Goal: Transaction & Acquisition: Purchase product/service

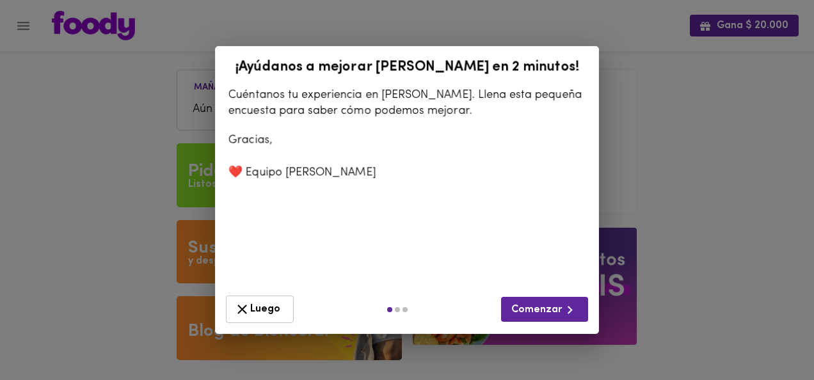
click at [269, 303] on span "Luego" at bounding box center [259, 309] width 51 height 16
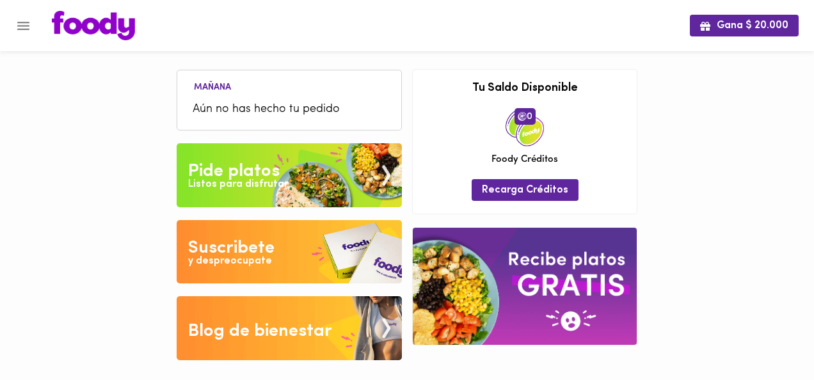
click at [267, 187] on div "Listos para disfrutar" at bounding box center [238, 184] width 100 height 15
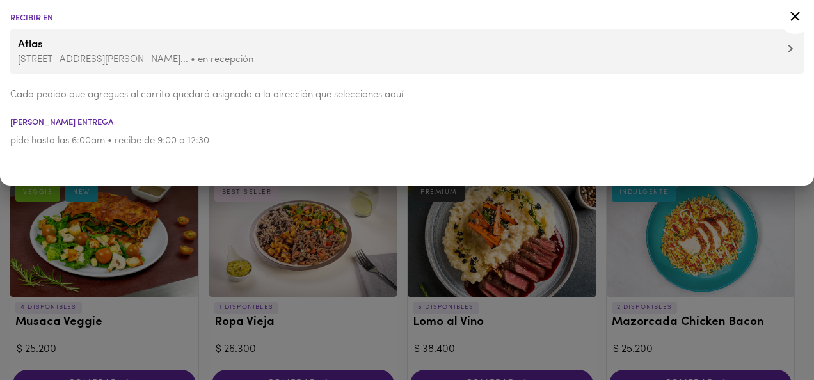
click at [793, 6] on div at bounding box center [794, 18] width 31 height 31
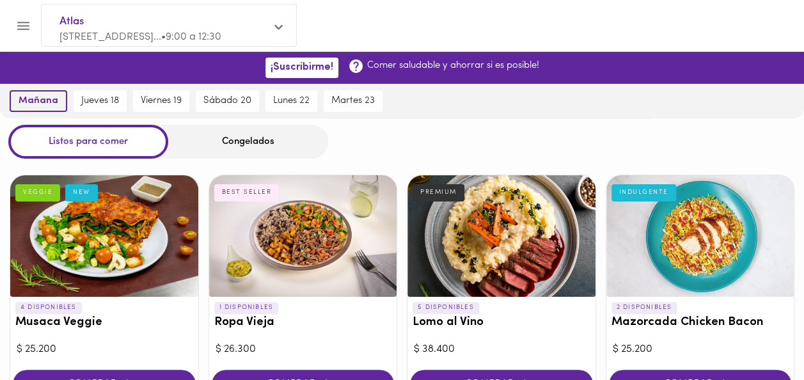
click at [42, 95] on span "mañana" at bounding box center [39, 101] width 40 height 12
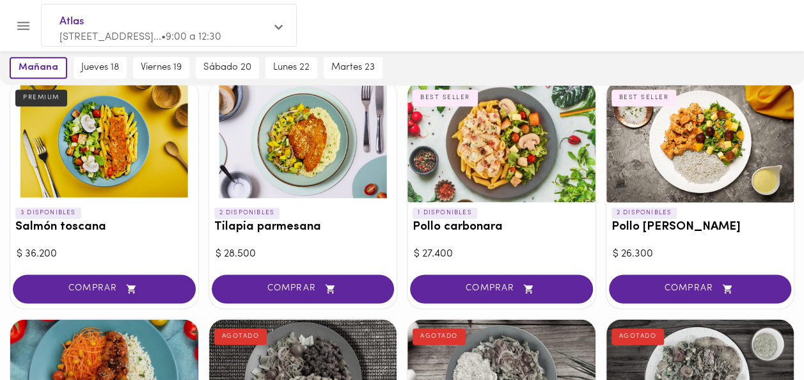
scroll to position [832, 0]
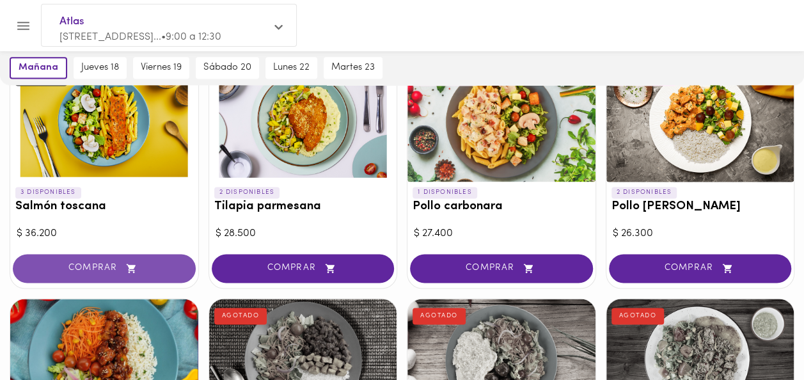
click at [91, 258] on button "COMPRAR" at bounding box center [104, 268] width 183 height 29
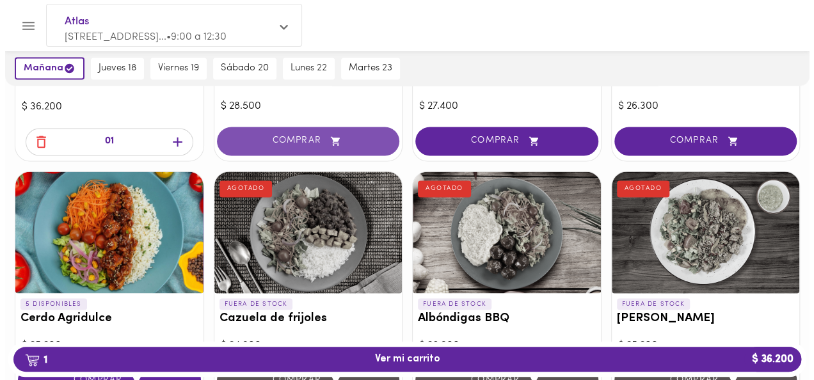
scroll to position [959, 0]
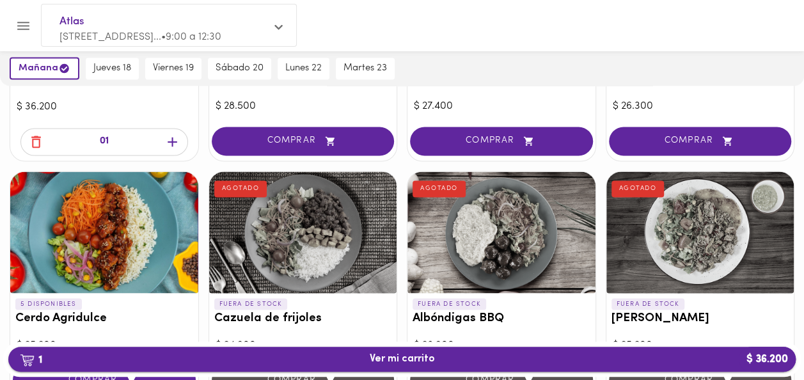
click at [407, 363] on span "1 Ver mi carrito $ 36.200" at bounding box center [402, 359] width 65 height 12
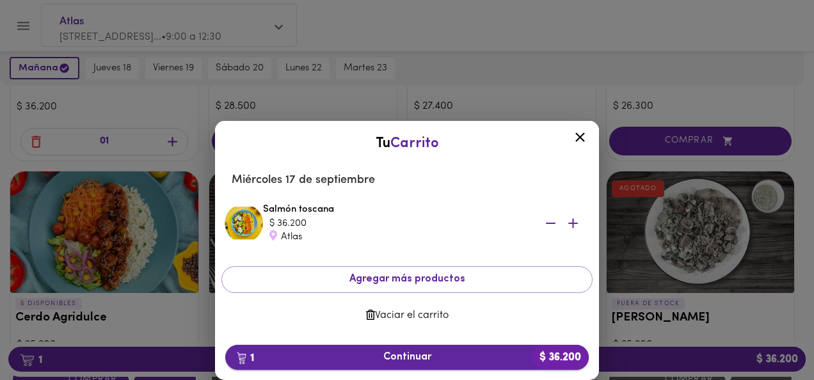
click at [422, 356] on span "1 Continuar $ 36.200" at bounding box center [406, 357] width 343 height 12
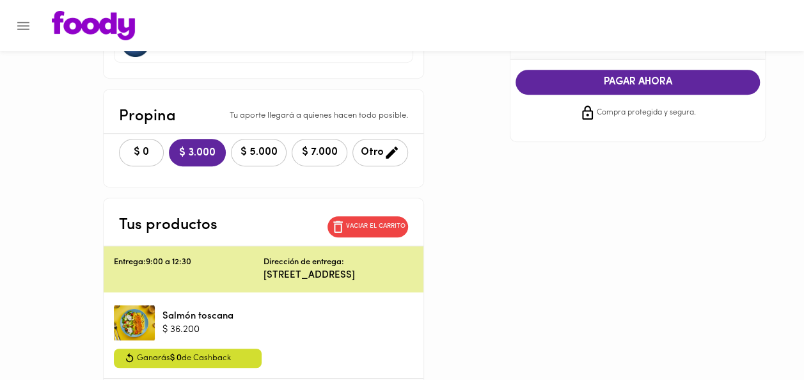
scroll to position [256, 0]
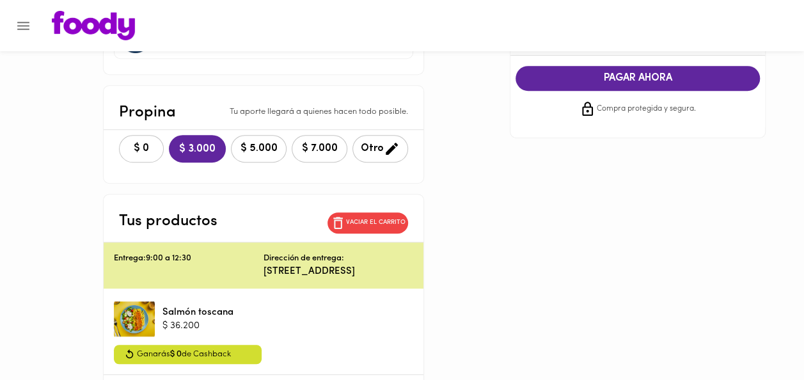
click at [127, 143] on span "$ 0" at bounding box center [141, 149] width 28 height 12
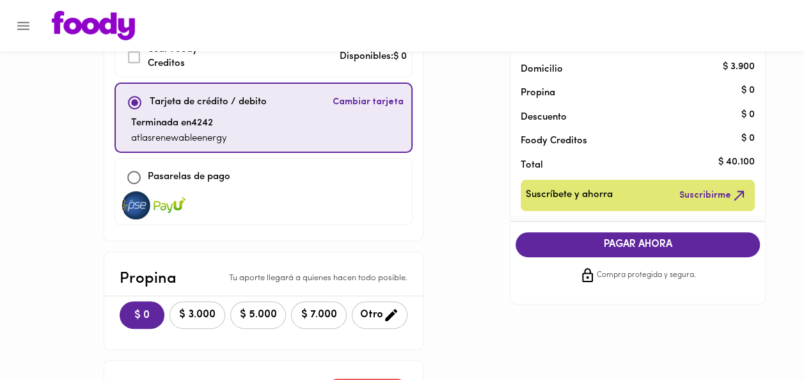
scroll to position [64, 0]
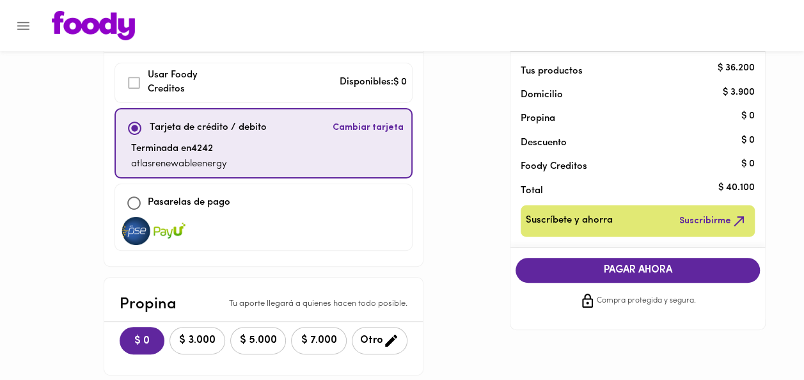
click at [610, 264] on span "PAGAR AHORA" at bounding box center [637, 270] width 219 height 12
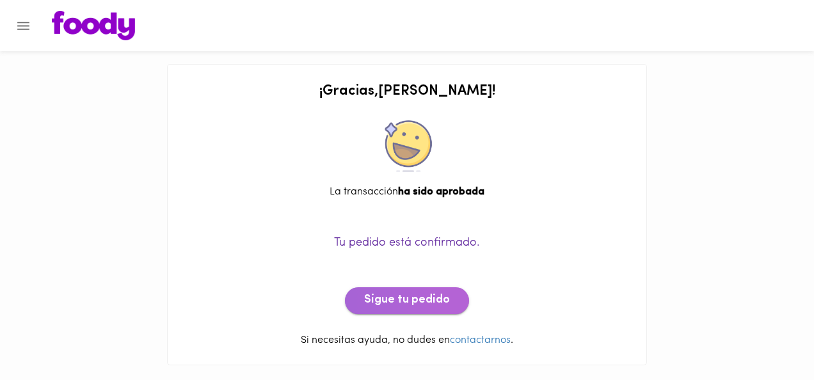
click at [427, 299] on span "Sigue tu pedido" at bounding box center [407, 301] width 86 height 14
